Goal: Task Accomplishment & Management: Complete application form

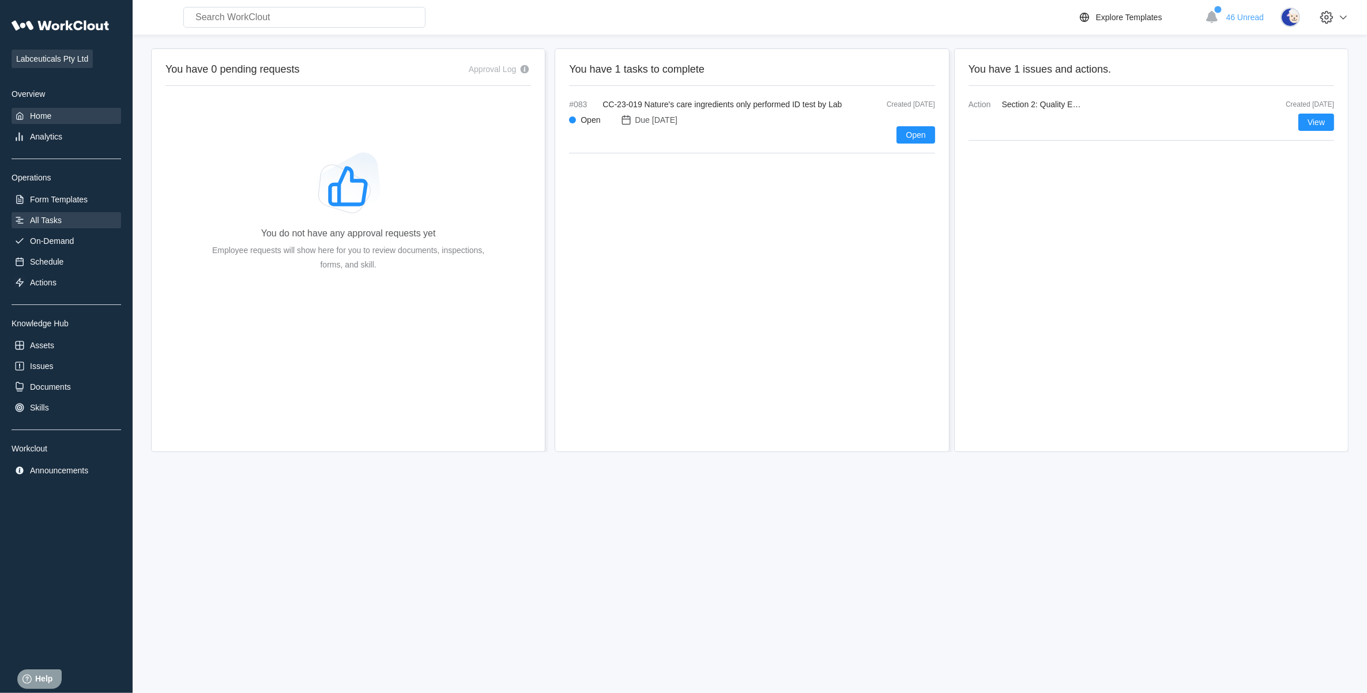
click at [55, 218] on div "All Tasks" at bounding box center [46, 220] width 32 height 9
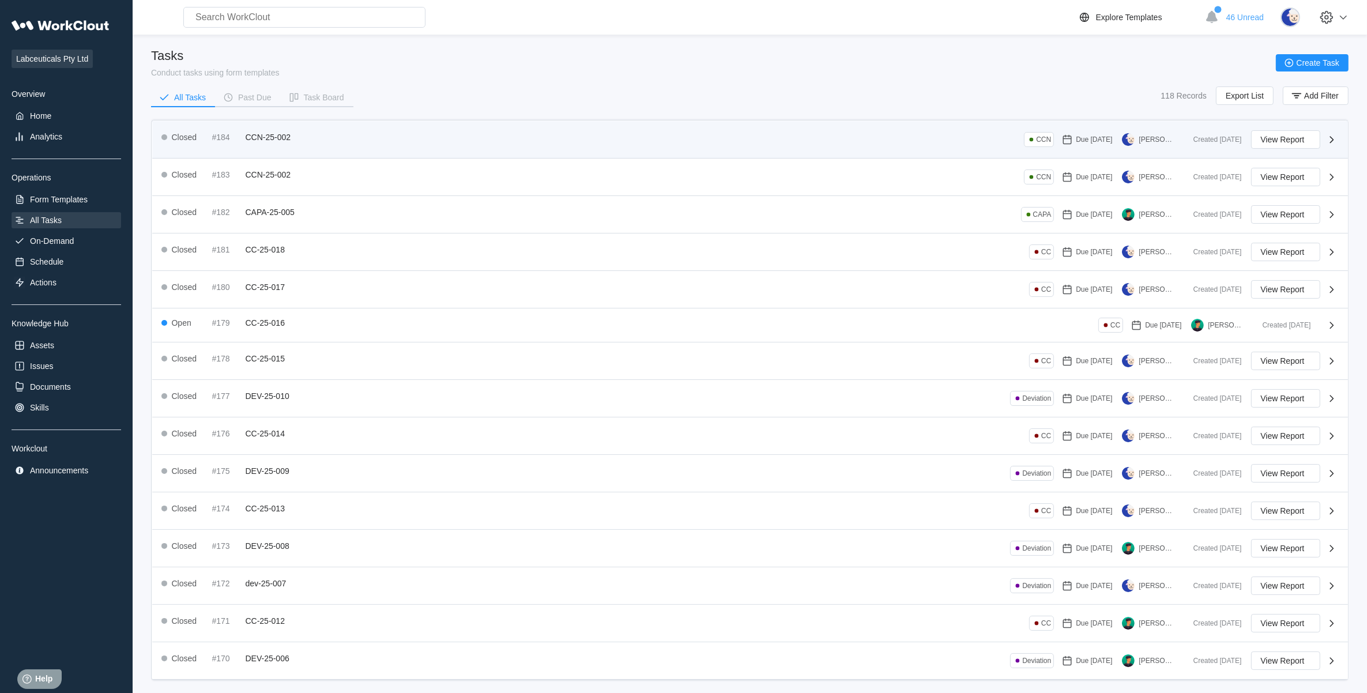
click at [314, 136] on div "Closed #184 CCN-25-002 CCN Due [DATE] [PERSON_NAME]" at bounding box center [672, 139] width 1023 height 18
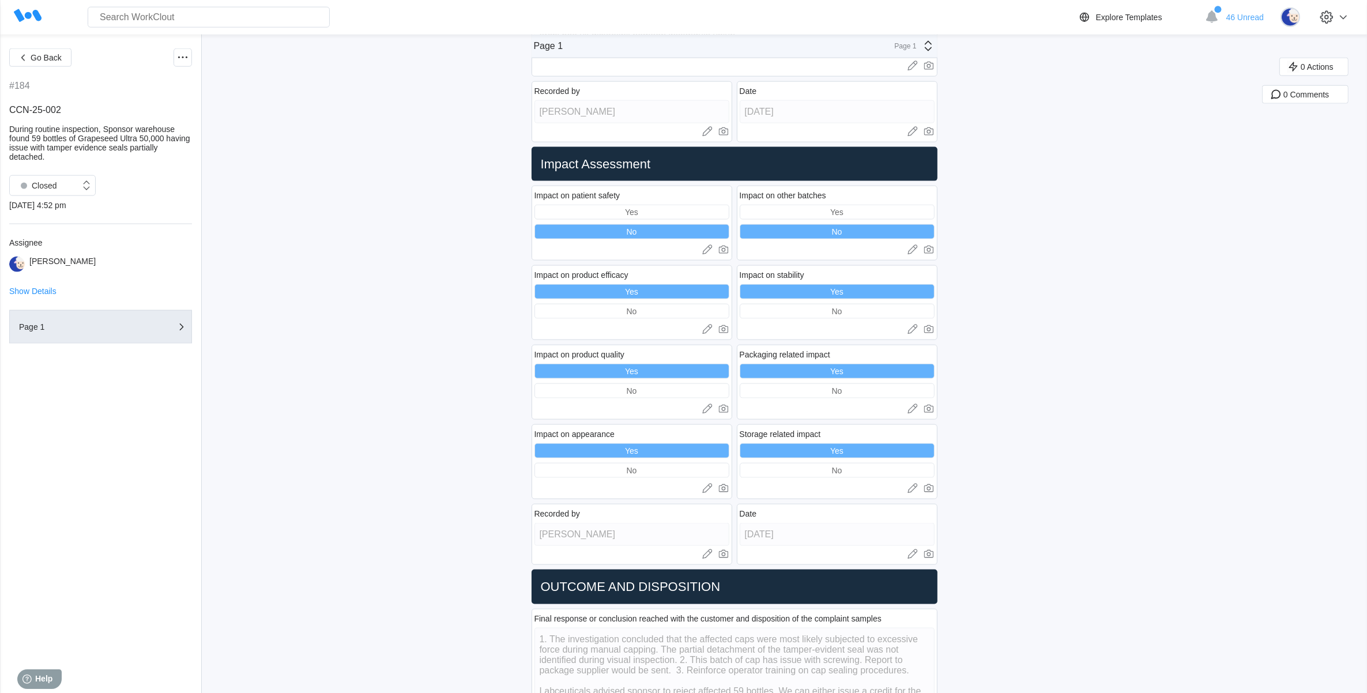
scroll to position [2220, 0]
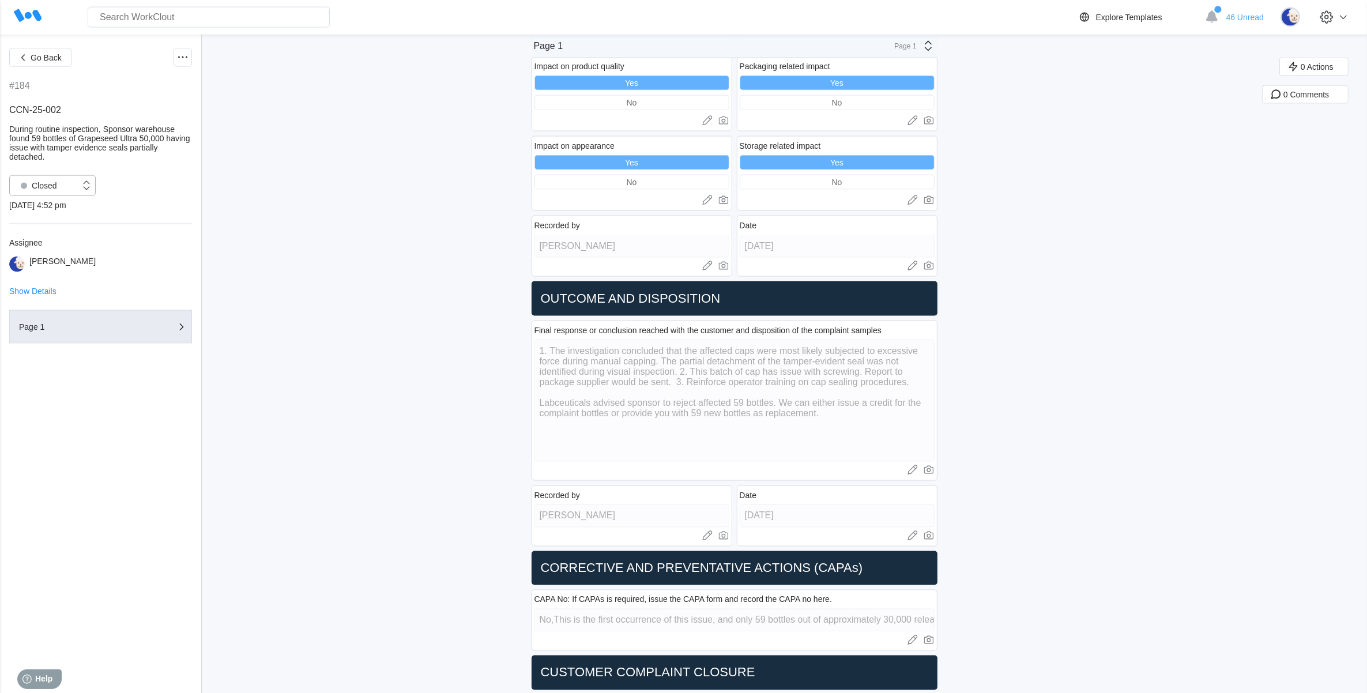
click at [78, 180] on div "Closed" at bounding box center [45, 186] width 70 height 12
click at [63, 219] on div "Open" at bounding box center [52, 214] width 73 height 16
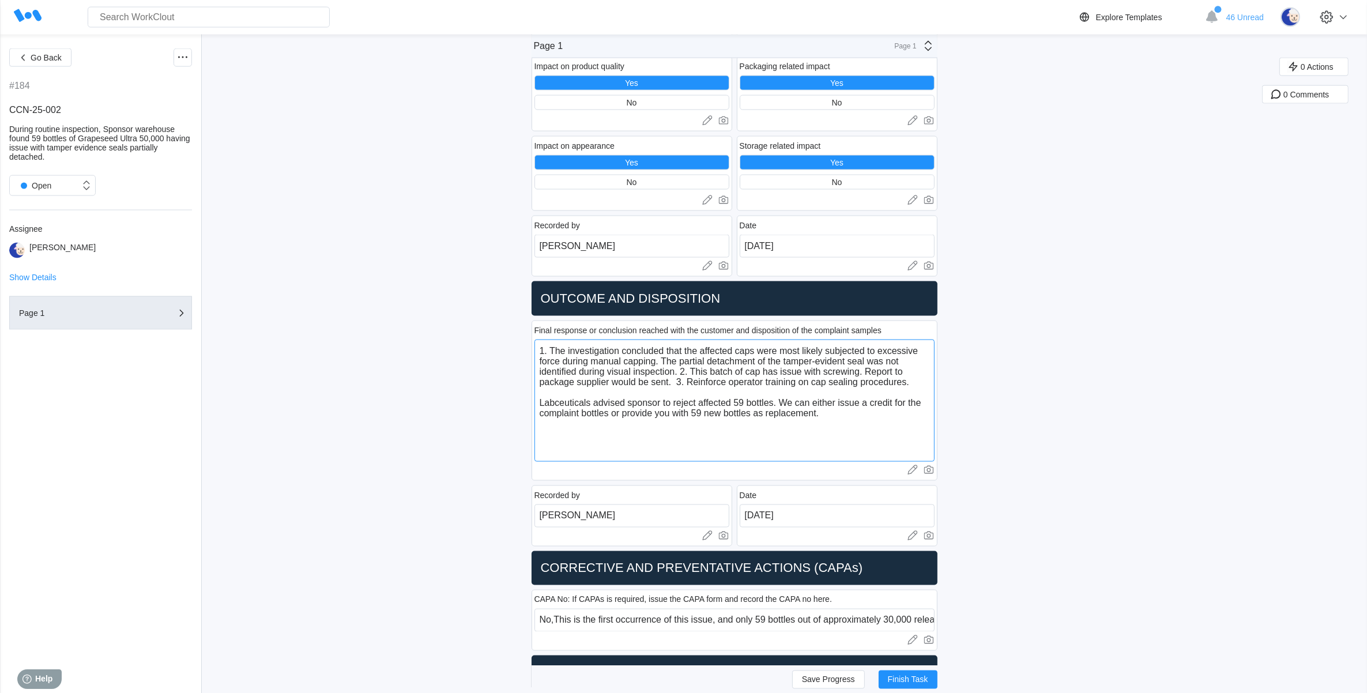
click at [827, 388] on textarea "1. The investigation concluded that the affected caps were most likely subjecte…" at bounding box center [734, 401] width 400 height 122
drag, startPoint x: 869, startPoint y: 358, endPoint x: 853, endPoint y: 358, distance: 15.6
click at [853, 358] on textarea "1. The investigation concluded that the affected caps were most likely subjecte…" at bounding box center [734, 401] width 400 height 122
click at [62, 190] on div "Open" at bounding box center [52, 185] width 86 height 21
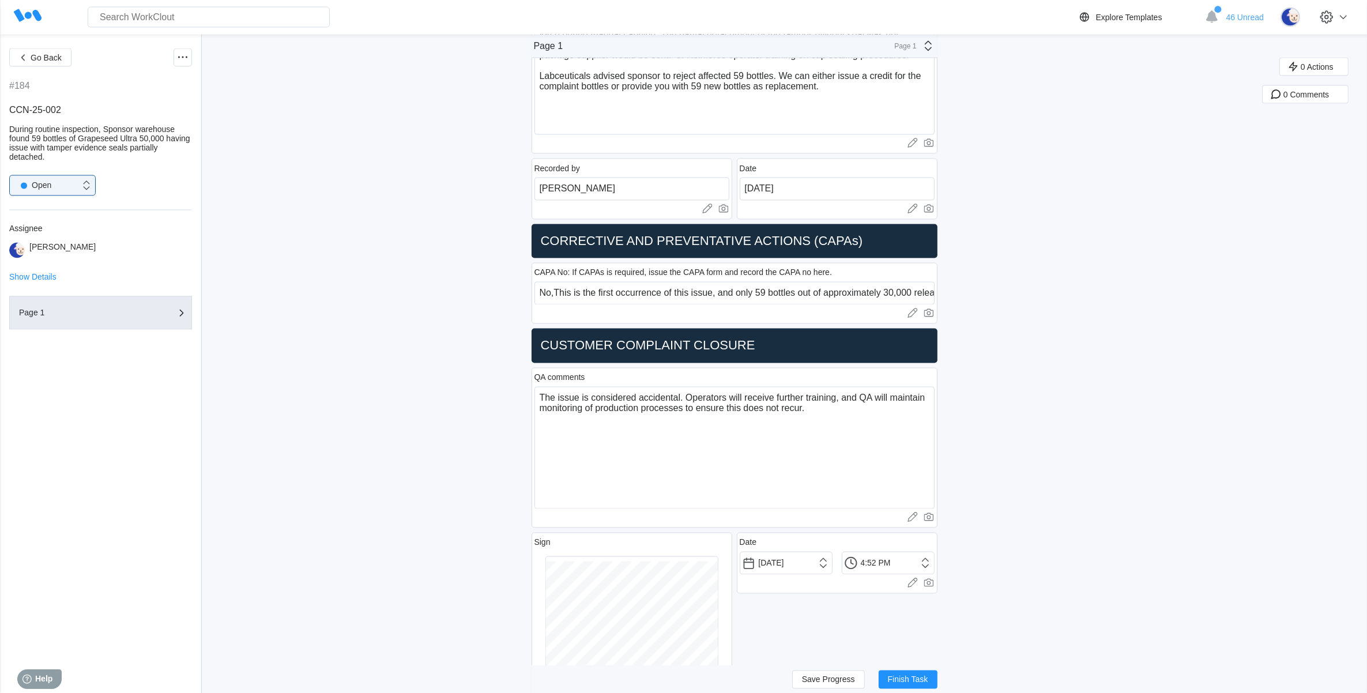
scroll to position [2608, 0]
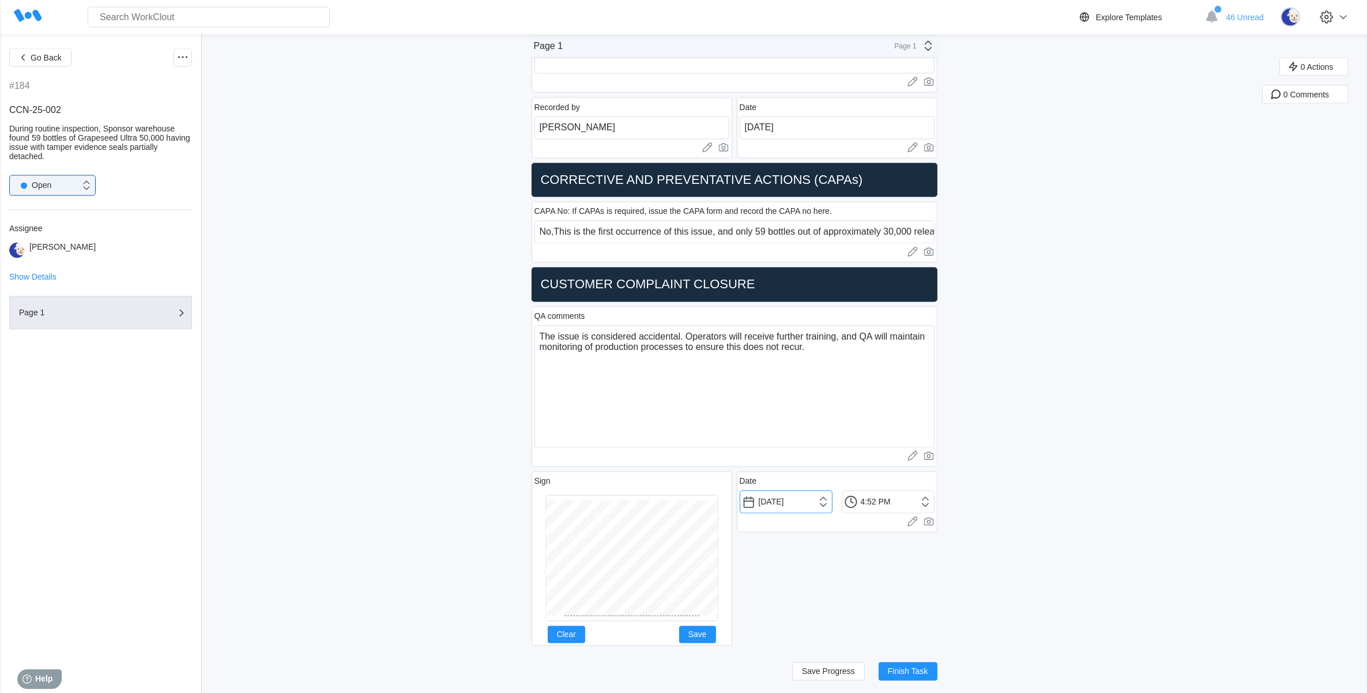
click at [826, 499] on input "[DATE]" at bounding box center [786, 502] width 93 height 23
click at [859, 640] on div "29" at bounding box center [852, 640] width 16 height 16
type input "[DATE]"
click at [871, 499] on input "4:52 PM" at bounding box center [888, 502] width 93 height 23
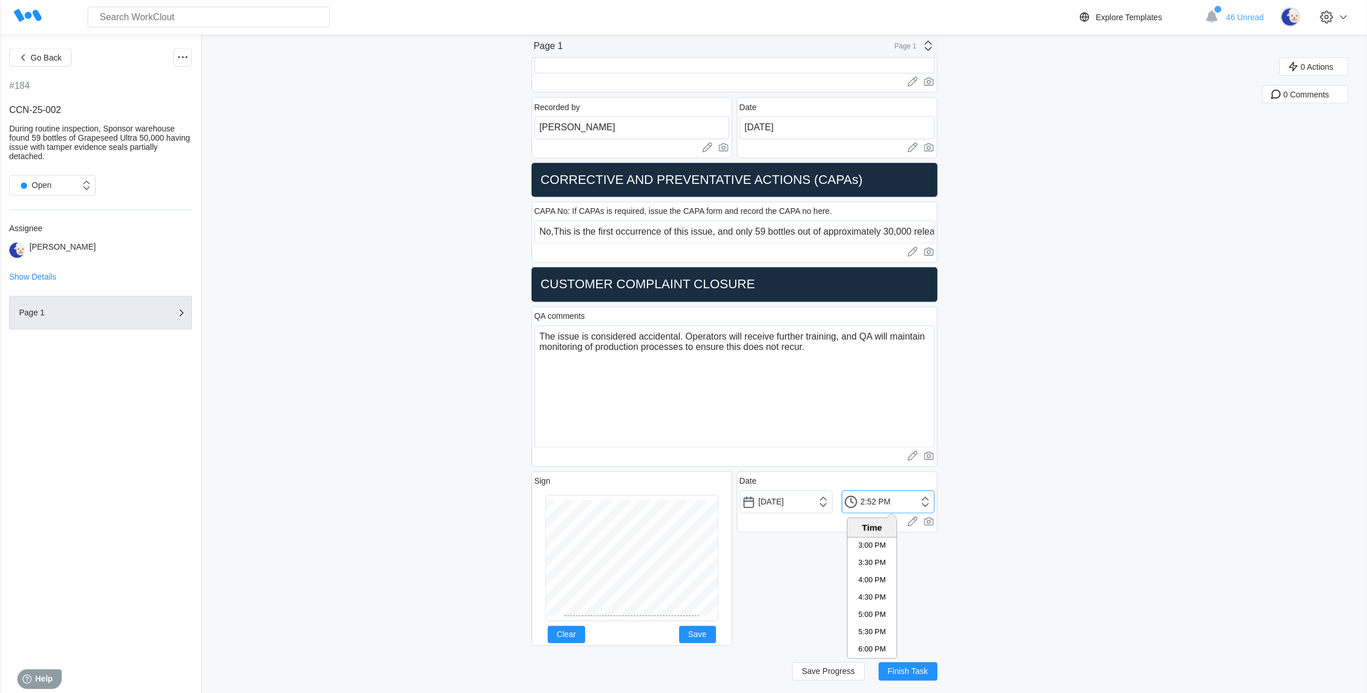
click at [879, 500] on input "2:52 PM" at bounding box center [888, 502] width 93 height 23
drag, startPoint x: 873, startPoint y: 500, endPoint x: 880, endPoint y: 500, distance: 6.9
click at [880, 500] on input "2:52 PM" at bounding box center [888, 502] width 93 height 23
type input "2:43 PM"
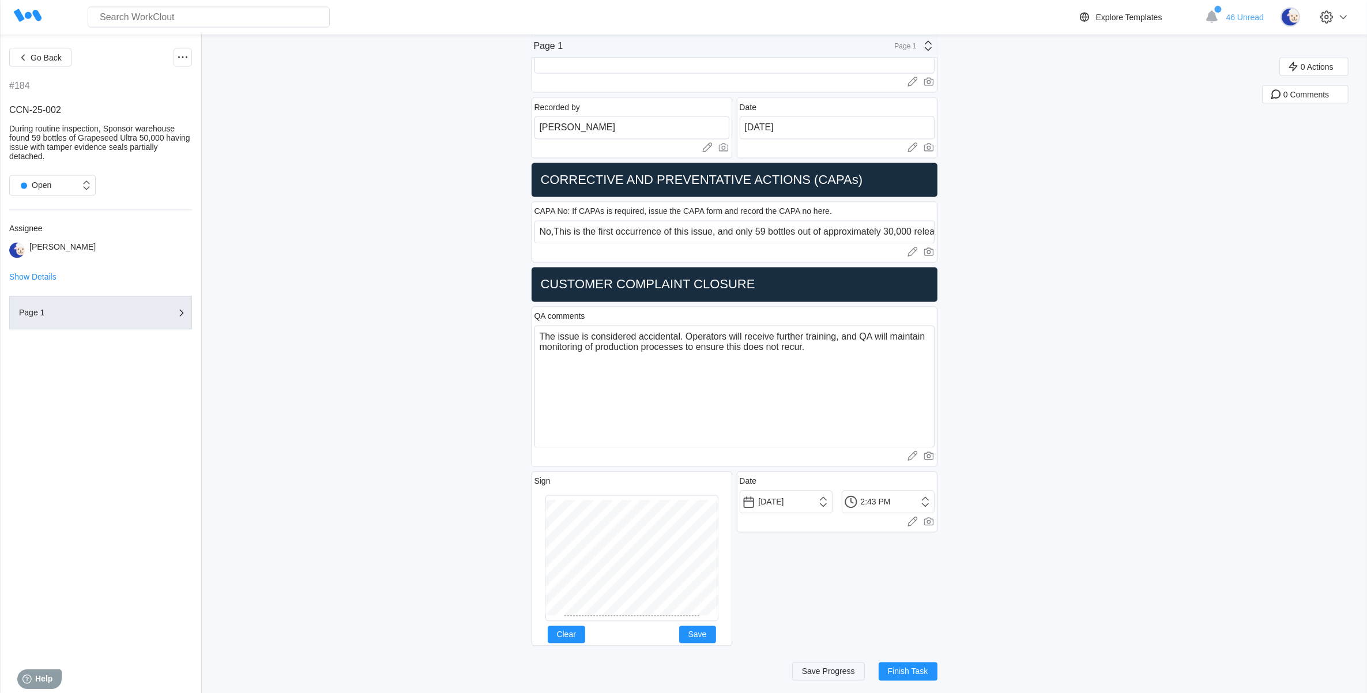
click at [822, 669] on span "Save Progress" at bounding box center [828, 672] width 53 height 8
click at [926, 673] on span "Finish Task" at bounding box center [908, 672] width 40 height 8
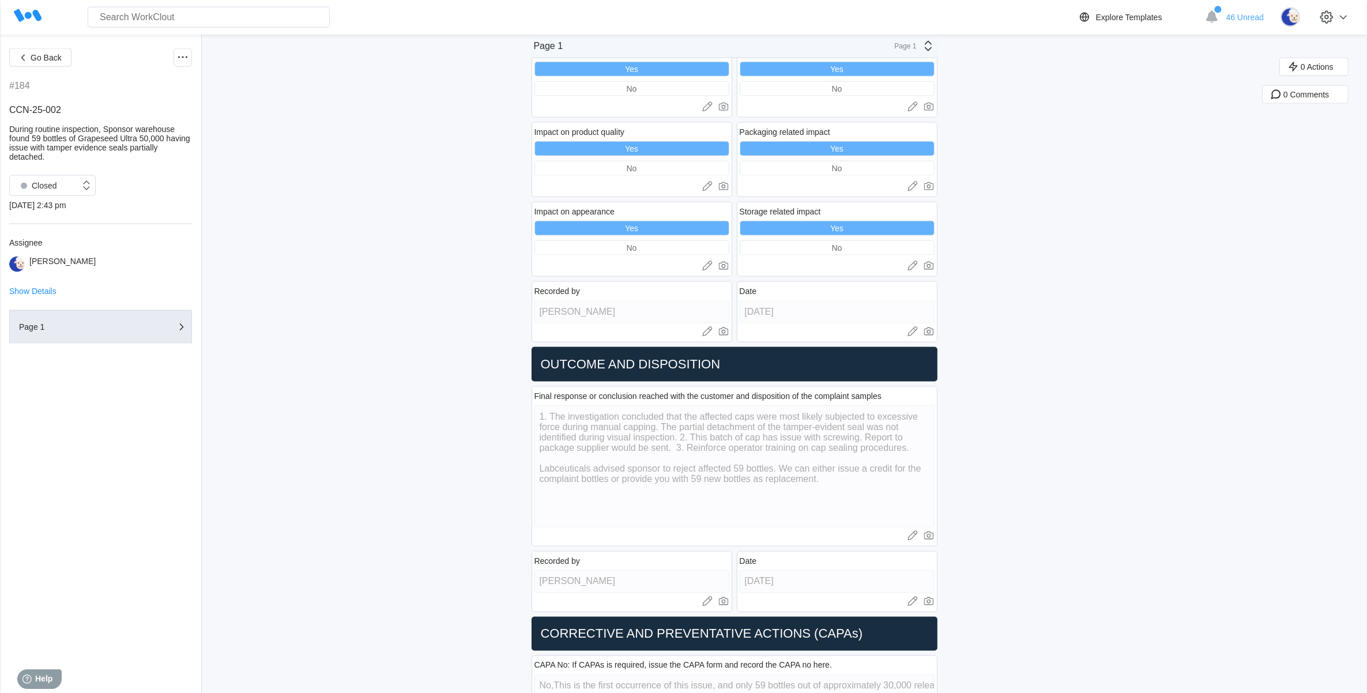
scroll to position [2364, 0]
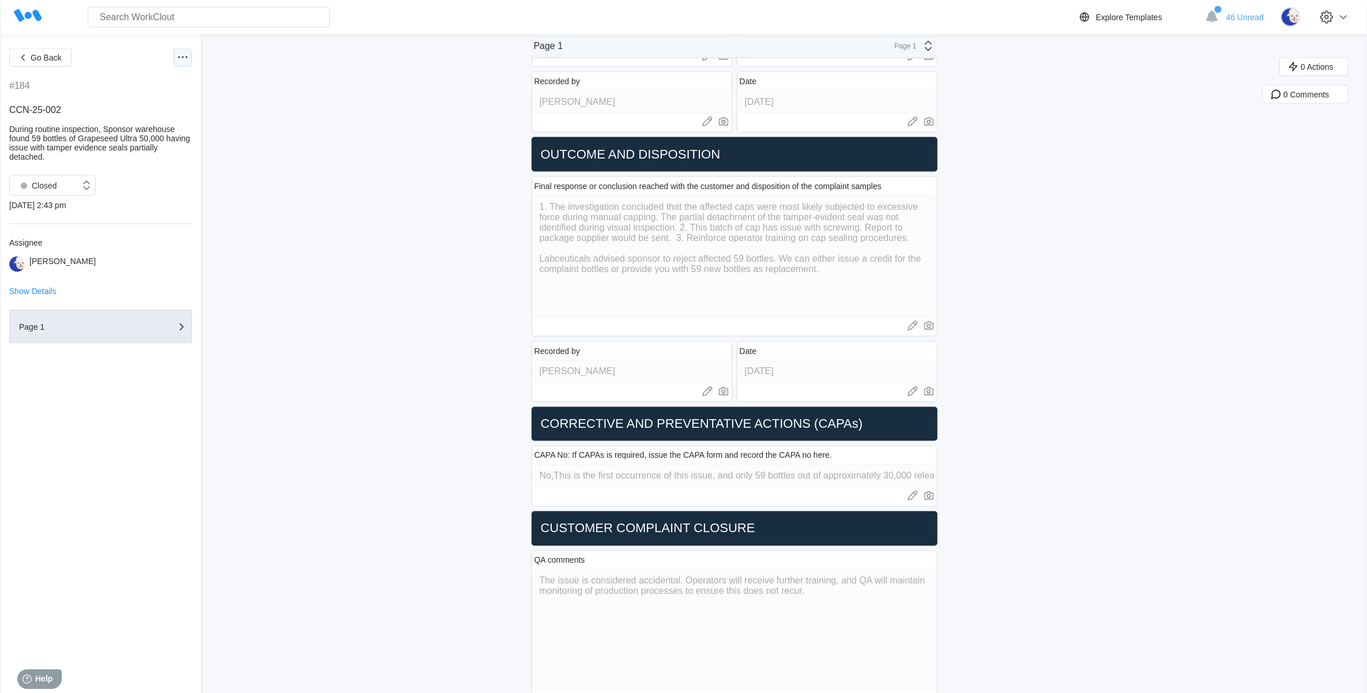
click at [179, 57] on circle at bounding box center [179, 58] width 2 height 2
click at [142, 89] on div "Export PDF" at bounding box center [133, 85] width 105 height 18
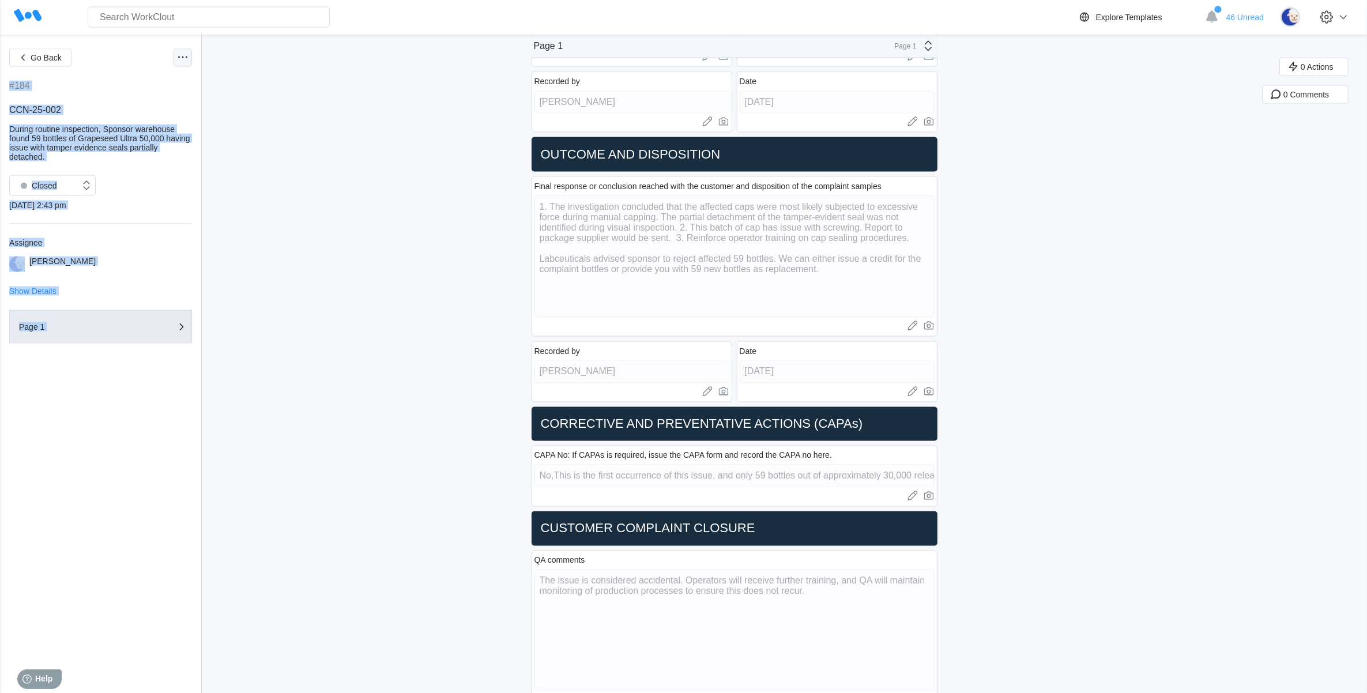
click at [189, 53] on icon at bounding box center [183, 58] width 14 height 14
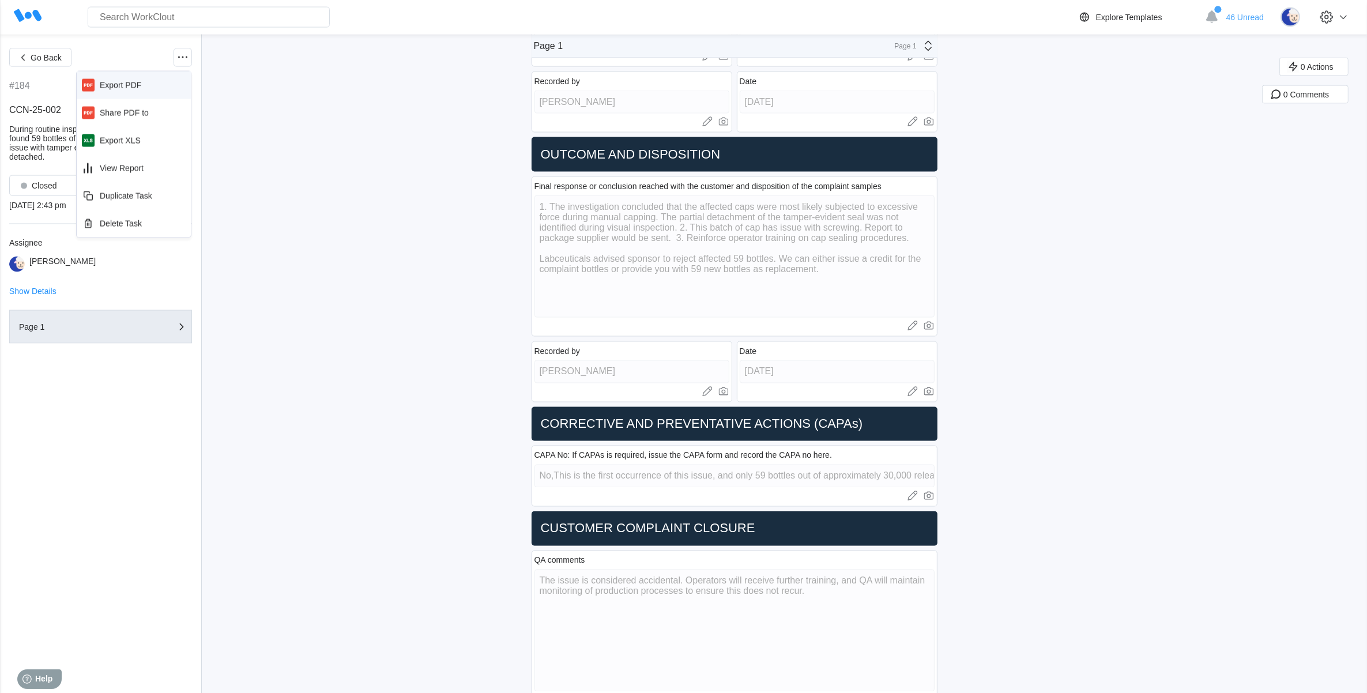
click at [157, 82] on div "Export PDF" at bounding box center [133, 85] width 105 height 18
click at [39, 180] on div "Closed" at bounding box center [37, 186] width 42 height 16
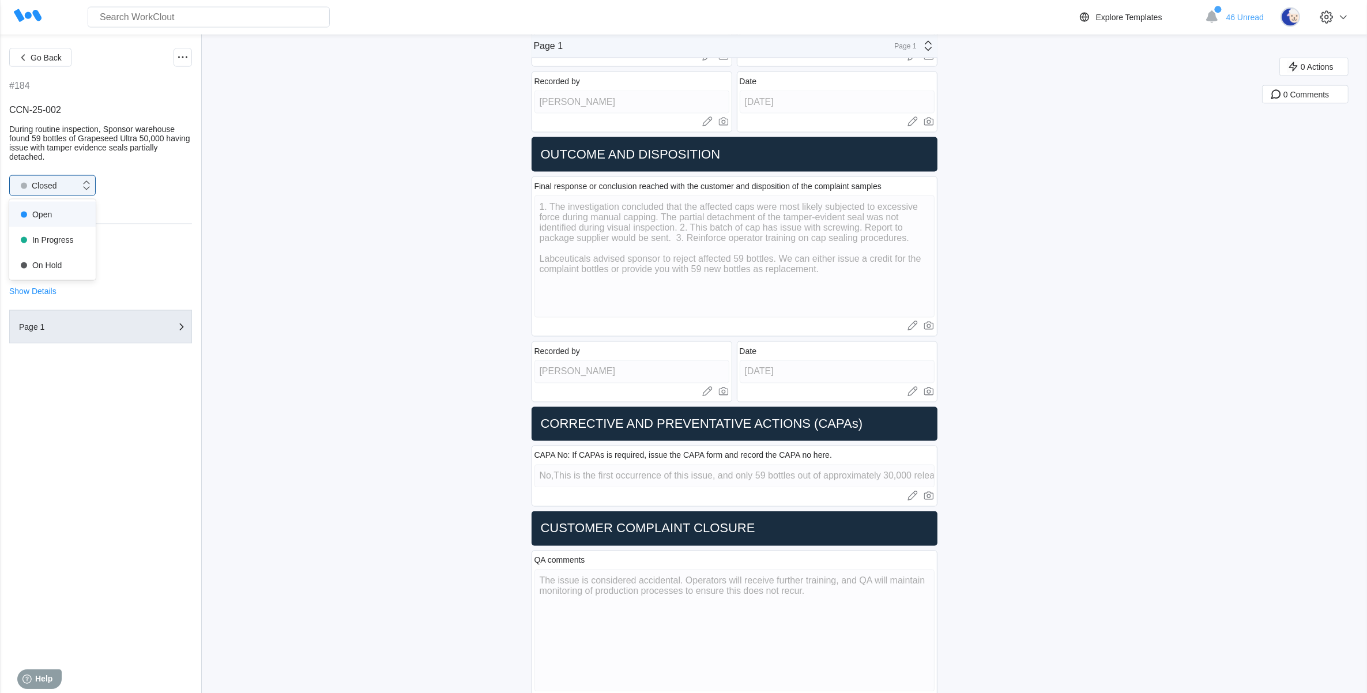
click at [50, 214] on div "Open" at bounding box center [52, 214] width 73 height 16
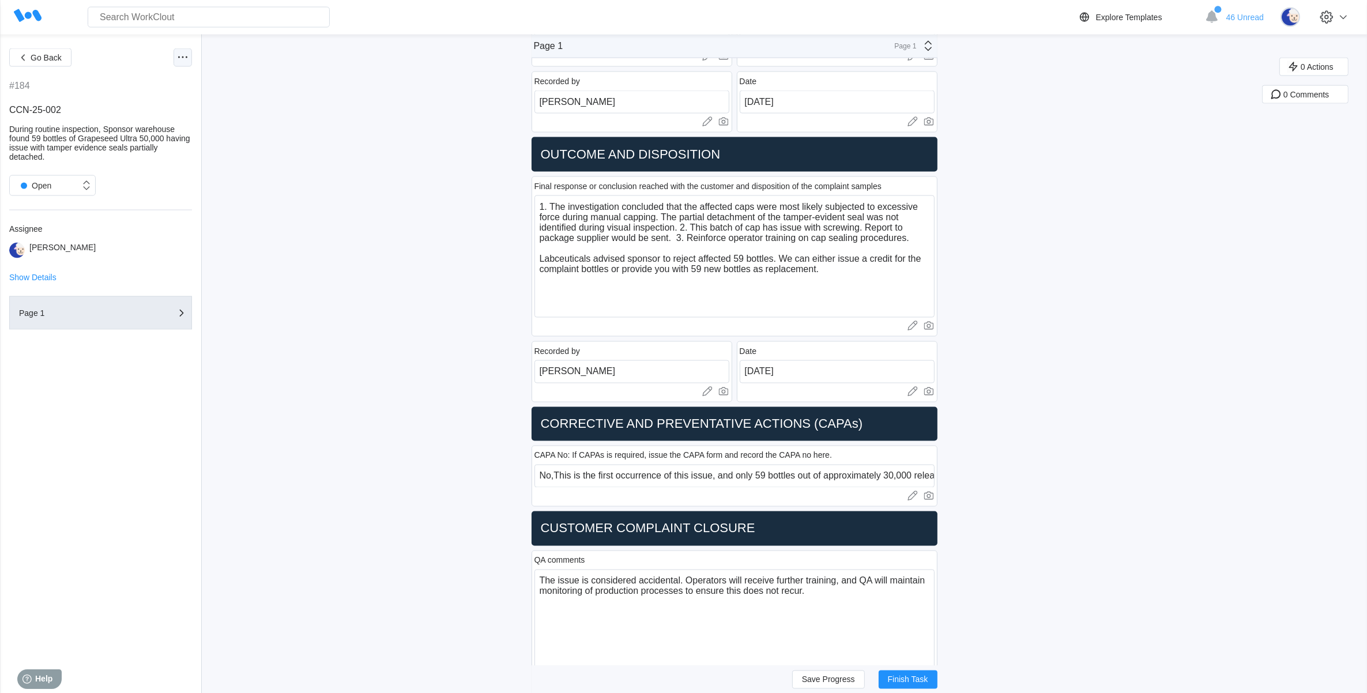
click at [180, 58] on icon at bounding box center [183, 58] width 14 height 14
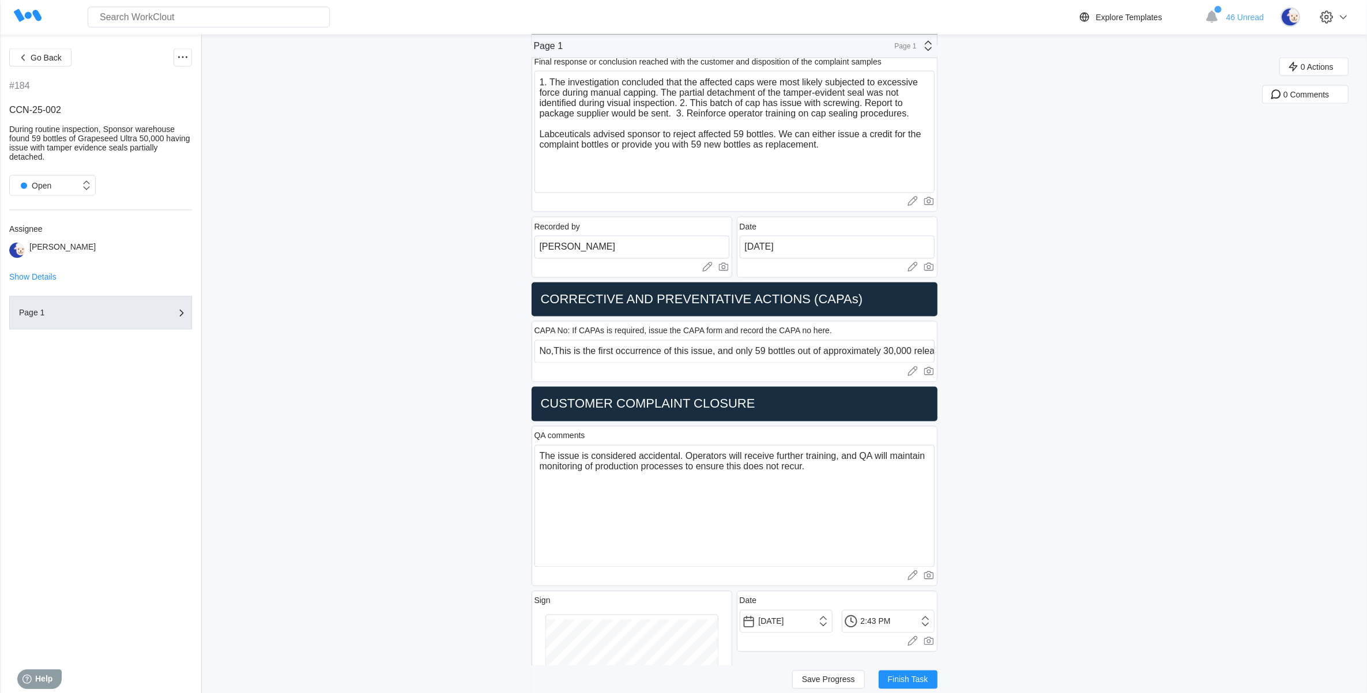
scroll to position [2608, 0]
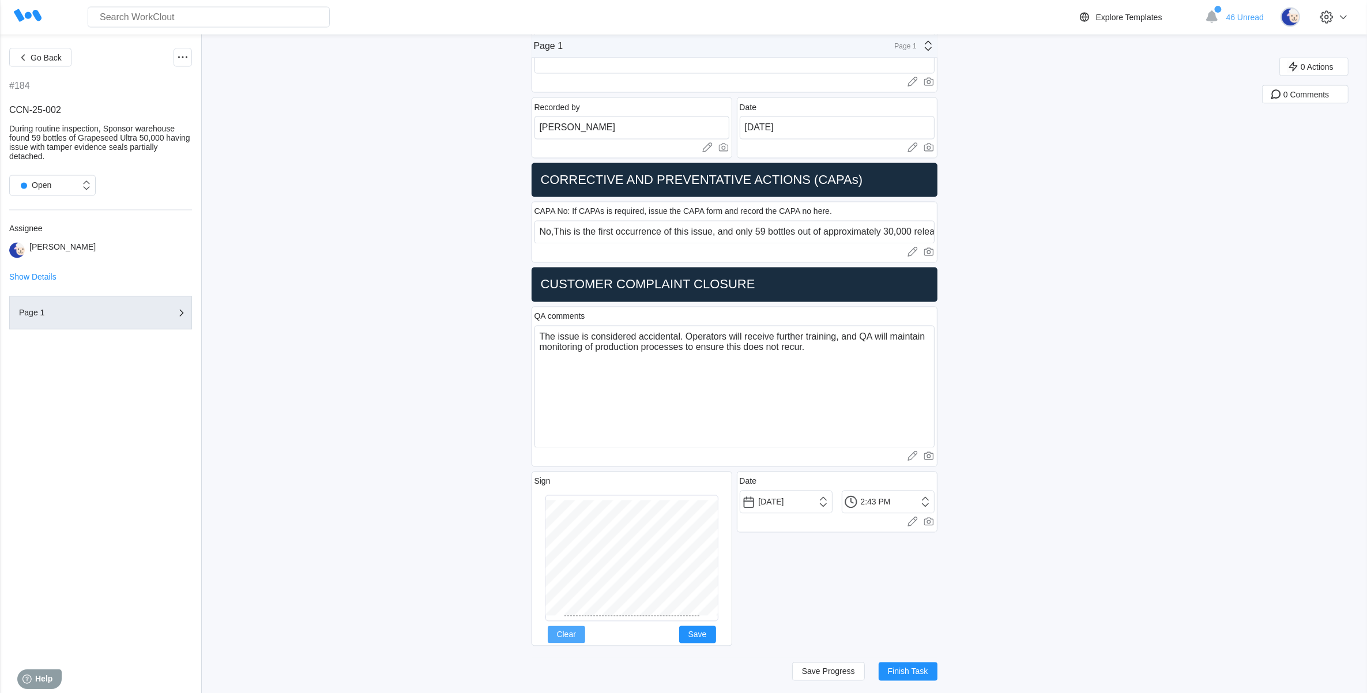
click at [569, 637] on button "Clear" at bounding box center [566, 634] width 37 height 17
drag, startPoint x: 809, startPoint y: 498, endPoint x: 751, endPoint y: 496, distance: 57.7
click at [751, 496] on input "[DATE]" at bounding box center [786, 502] width 93 height 23
click at [923, 390] on textarea "The issue is considered accidental. Operators will receive further training, an…" at bounding box center [734, 387] width 400 height 122
drag, startPoint x: 824, startPoint y: 344, endPoint x: 529, endPoint y: 333, distance: 295.4
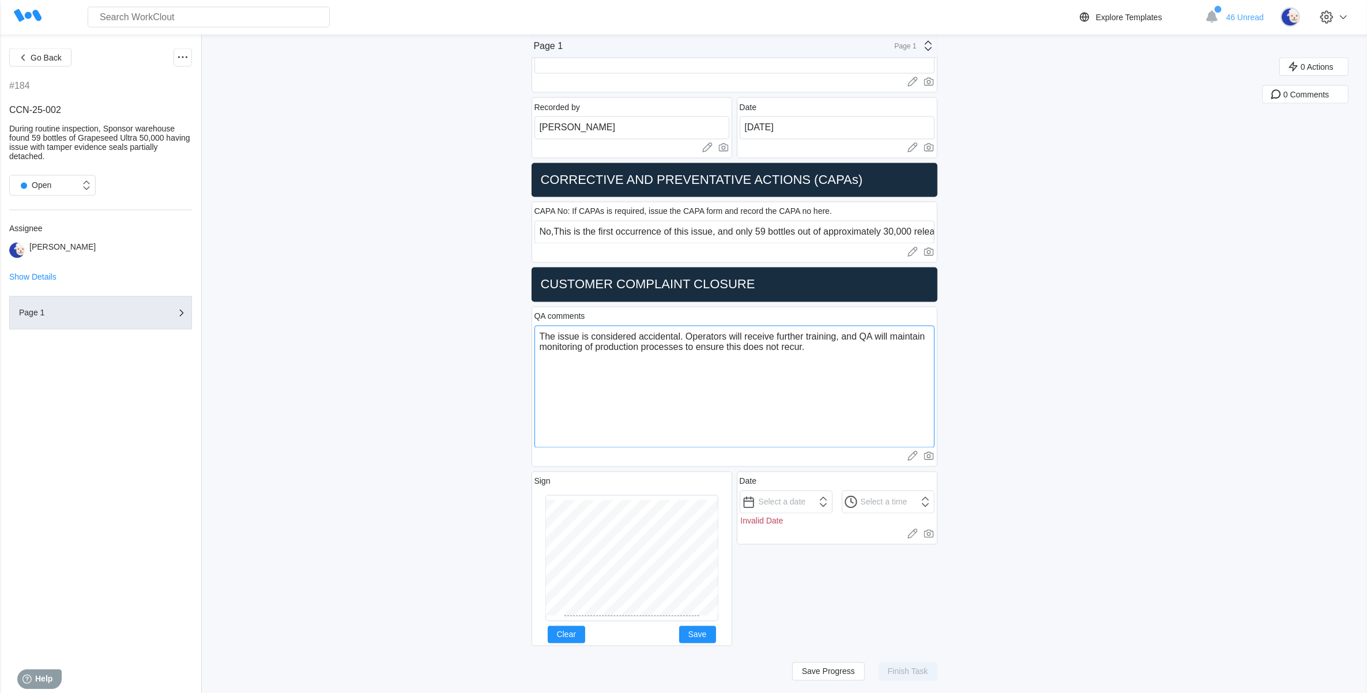
type textarea "x"
drag, startPoint x: 632, startPoint y: 229, endPoint x: 1128, endPoint y: 231, distance: 495.3
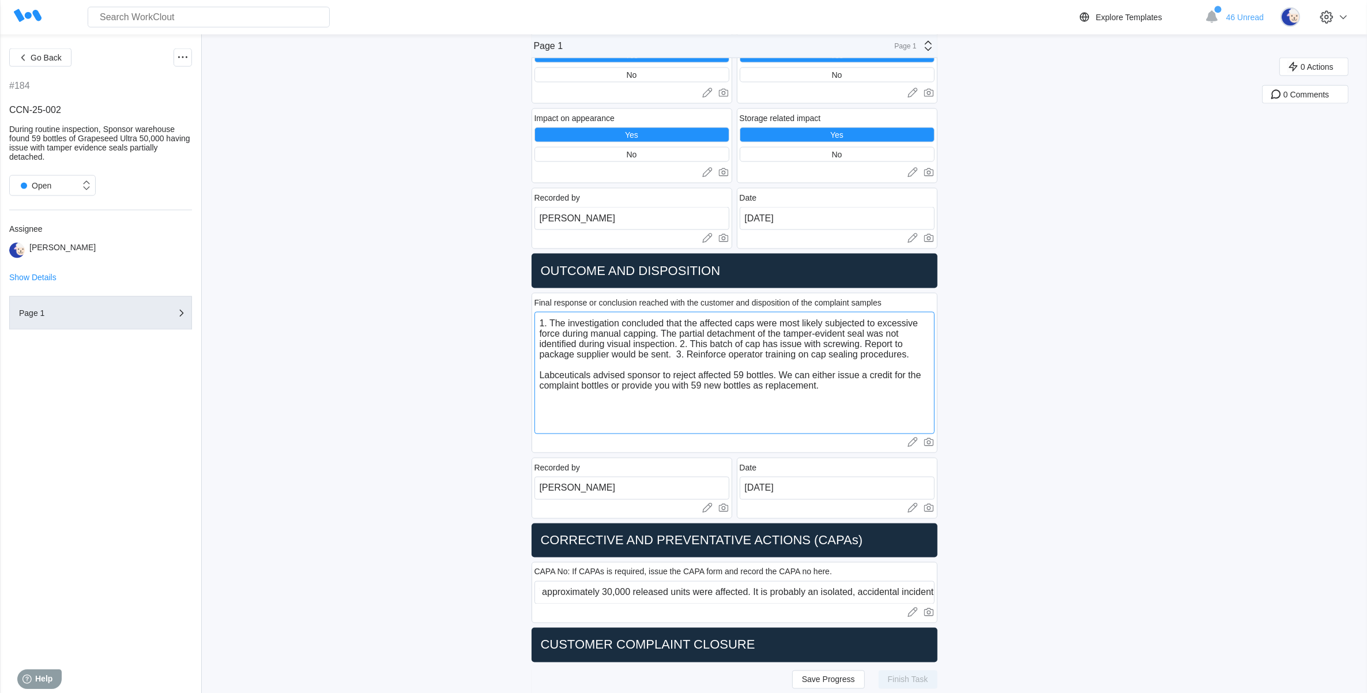
scroll to position [0, 0]
drag, startPoint x: 822, startPoint y: 384, endPoint x: 613, endPoint y: 387, distance: 208.7
click at [613, 387] on textarea "1. The investigation concluded that the affected caps were most likely subjecte…" at bounding box center [734, 373] width 400 height 122
type textarea "1. The investigation concluded that the affected caps were most likely subjecte…"
type textarea "x"
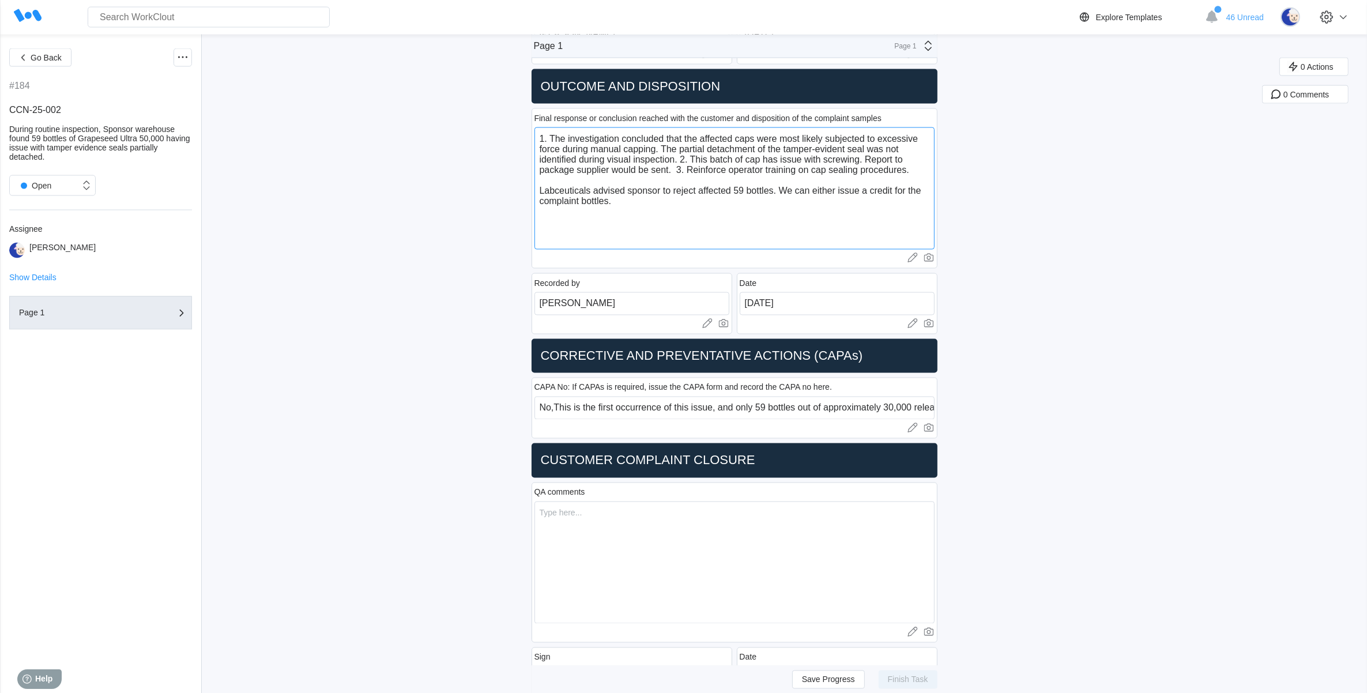
scroll to position [2608, 0]
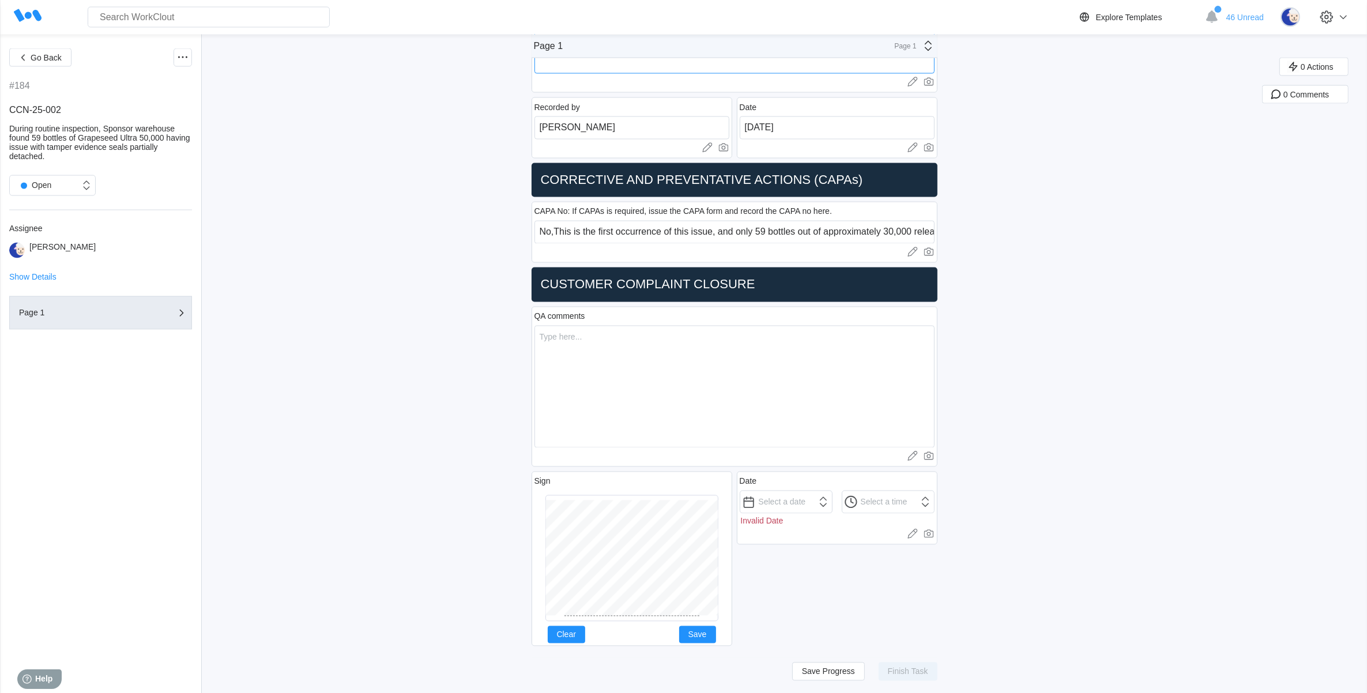
type textarea "1. The investigation concluded that the affected caps were most likely subjecte…"
click at [626, 350] on textarea at bounding box center [734, 387] width 400 height 122
paste textarea "The issue is considered accidental. Operators will receive further training, an…"
type textarea "The issue is considered accidental. Operators will receive further training, an…"
type textarea "x"
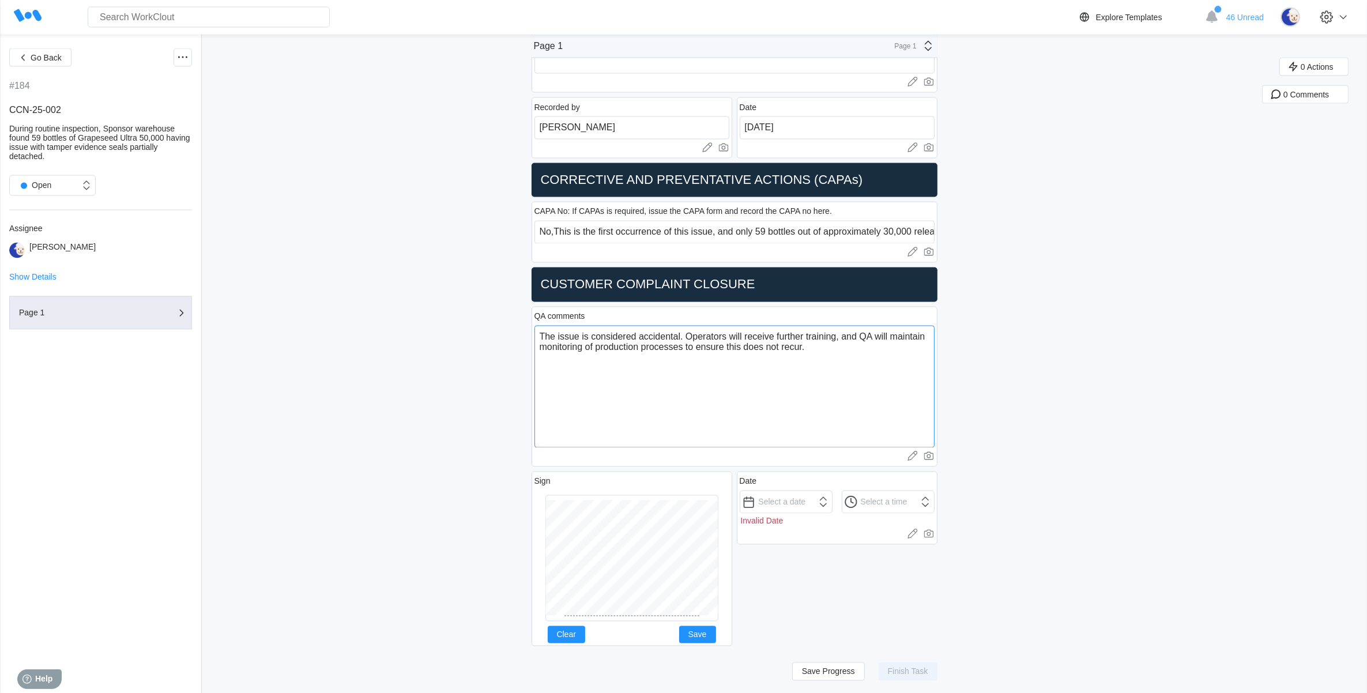
type textarea "The issue is considered accidental. Operators will receive further training, an…"
drag, startPoint x: 573, startPoint y: 632, endPoint x: 583, endPoint y: 613, distance: 22.0
click at [574, 627] on button "Clear" at bounding box center [566, 634] width 37 height 17
click at [578, 638] on button "Clear" at bounding box center [566, 634] width 37 height 17
click at [692, 631] on button "Save" at bounding box center [697, 634] width 37 height 17
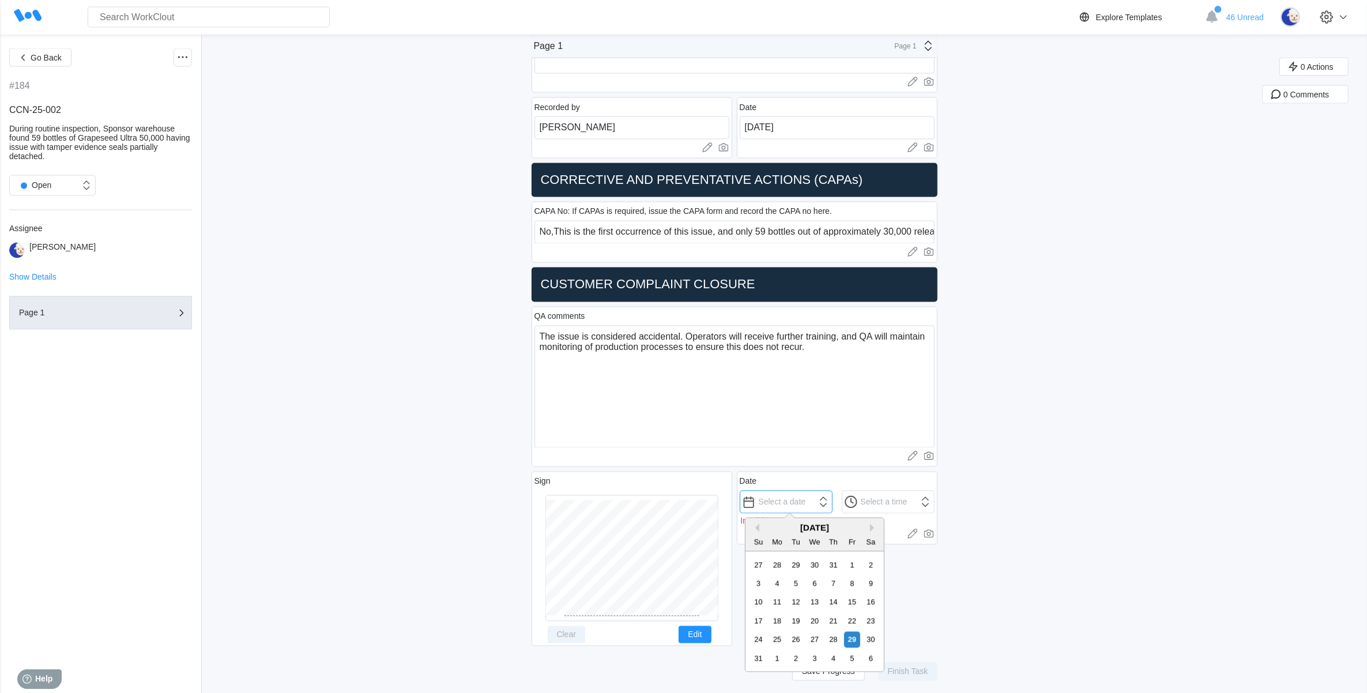
click at [794, 508] on input "text" at bounding box center [786, 502] width 93 height 23
click at [848, 641] on div "29" at bounding box center [852, 640] width 16 height 16
type input "[DATE]"
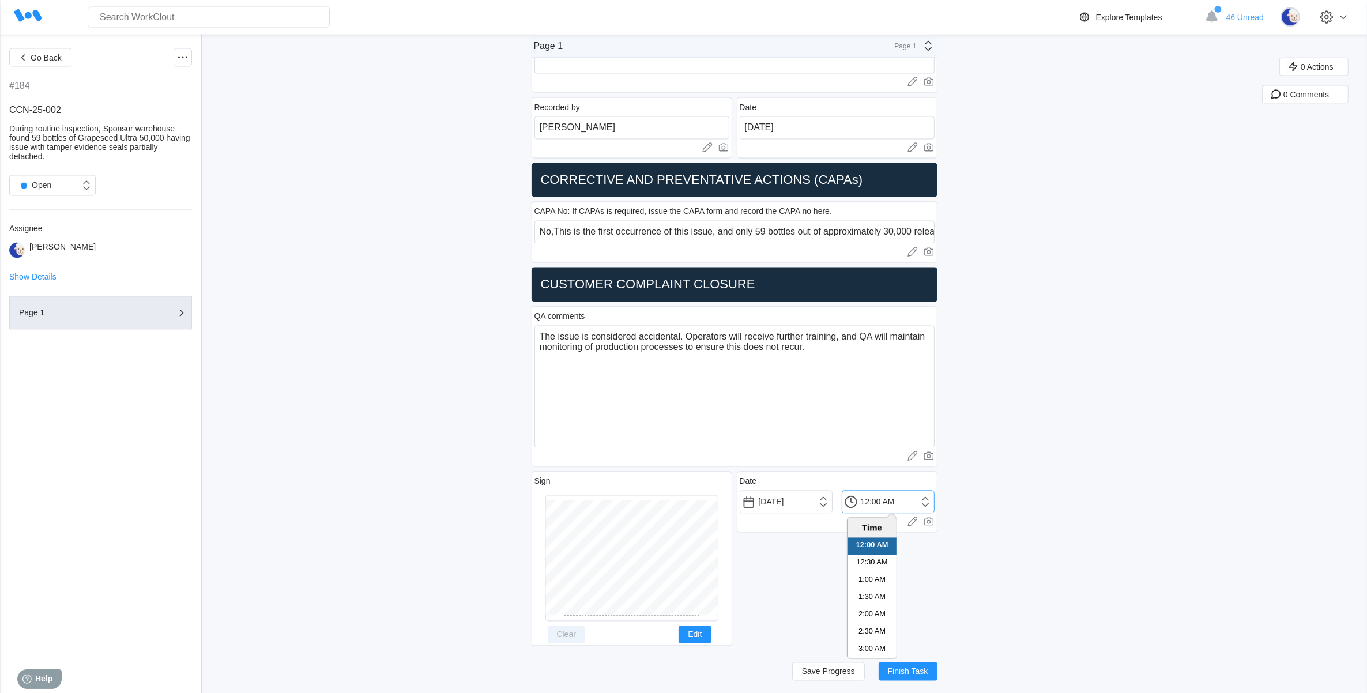
click at [930, 496] on input "12:00 AM" at bounding box center [888, 502] width 93 height 23
click at [874, 627] on li "2:30 PM" at bounding box center [872, 627] width 49 height 17
drag, startPoint x: 874, startPoint y: 502, endPoint x: 880, endPoint y: 502, distance: 6.3
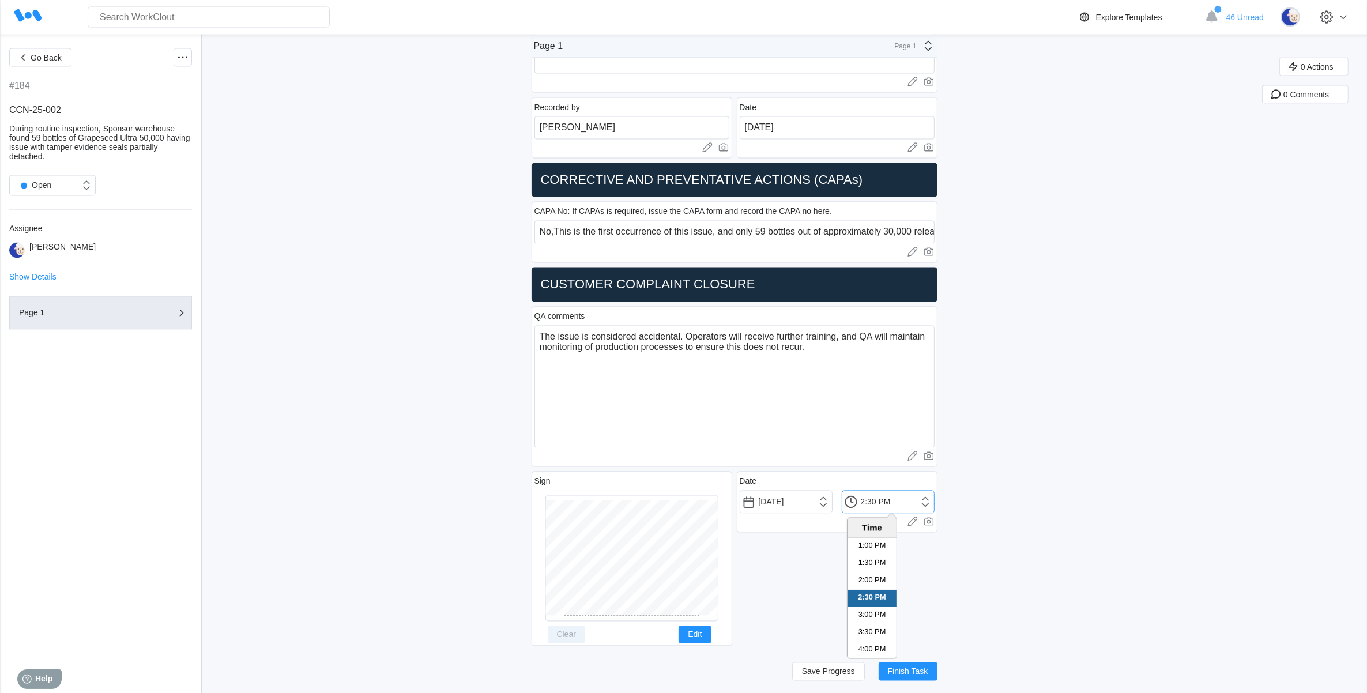
click at [881, 502] on input "2:30 PM" at bounding box center [888, 502] width 93 height 23
type input "2:51 PM"
click at [819, 675] on button "Save Progress" at bounding box center [828, 671] width 73 height 18
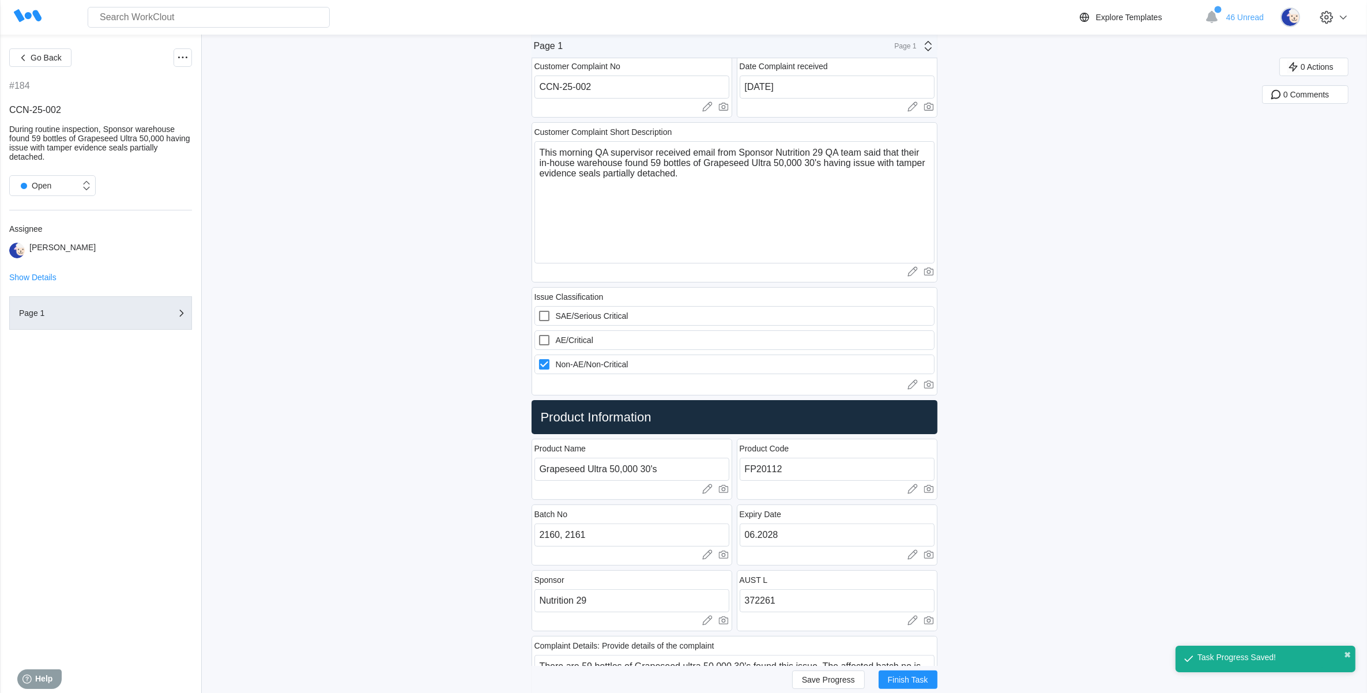
scroll to position [0, 0]
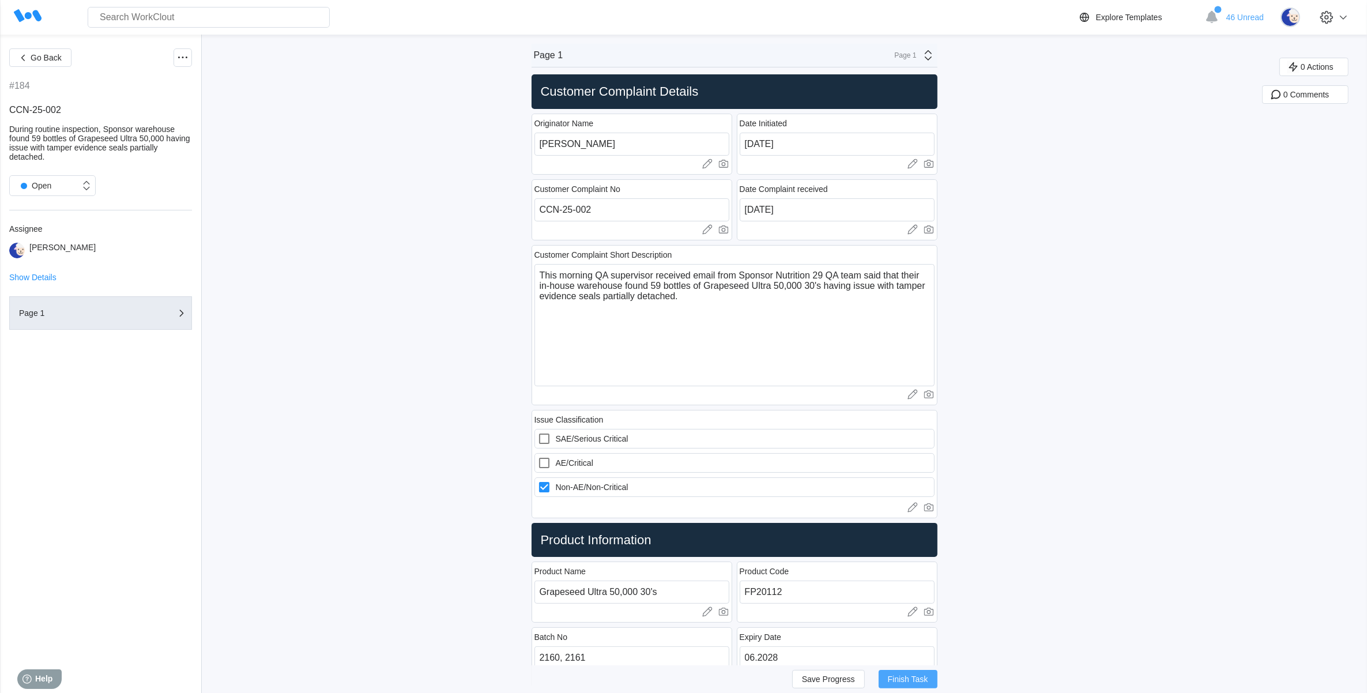
click at [917, 676] on span "Finish Task" at bounding box center [908, 679] width 40 height 8
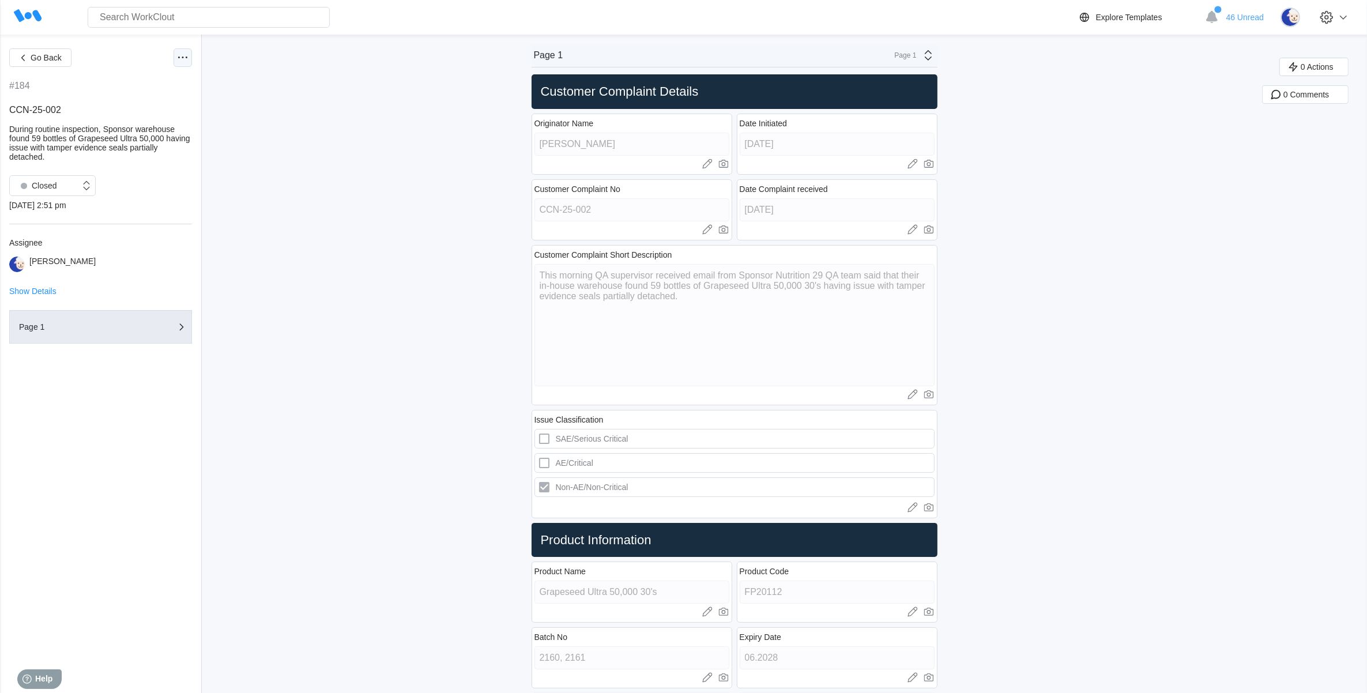
click at [183, 55] on icon at bounding box center [183, 58] width 14 height 14
click at [151, 87] on div "Export PDF" at bounding box center [133, 85] width 105 height 18
click at [41, 59] on span "Go Back" at bounding box center [46, 58] width 31 height 8
